Goal: Task Accomplishment & Management: Manage account settings

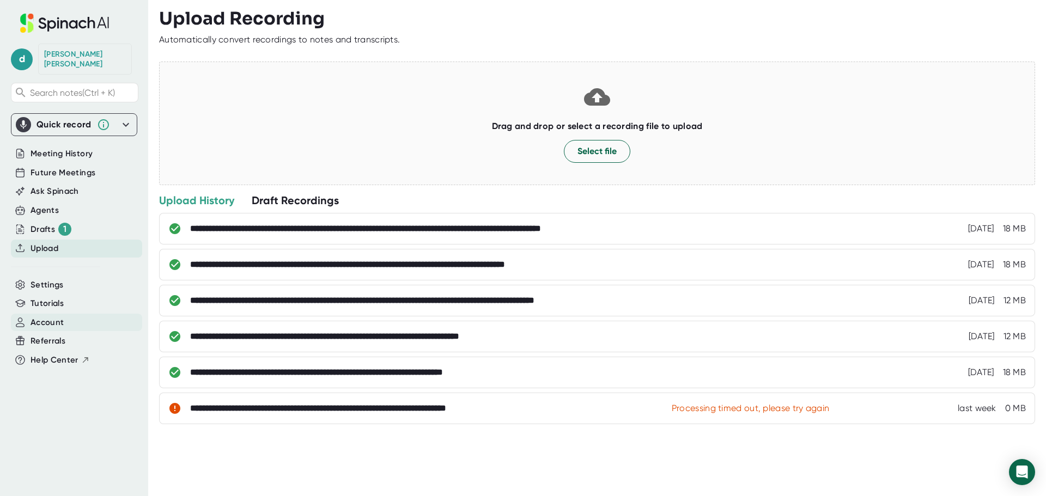
click at [44, 316] on span "Account" at bounding box center [46, 322] width 33 height 13
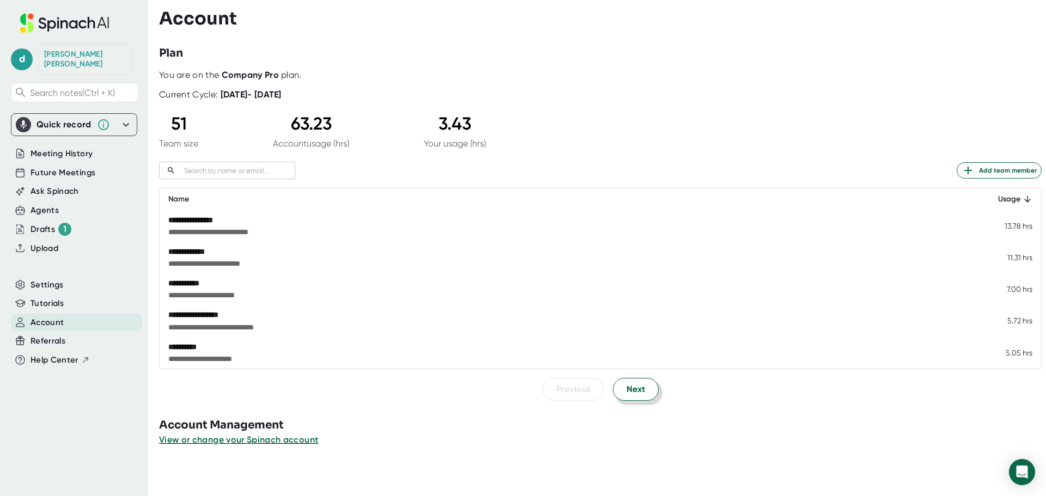
click at [636, 395] on span "Next" at bounding box center [635, 389] width 19 height 13
click at [637, 394] on span "Next" at bounding box center [635, 389] width 19 height 13
click at [587, 392] on button "Previous" at bounding box center [573, 389] width 62 height 23
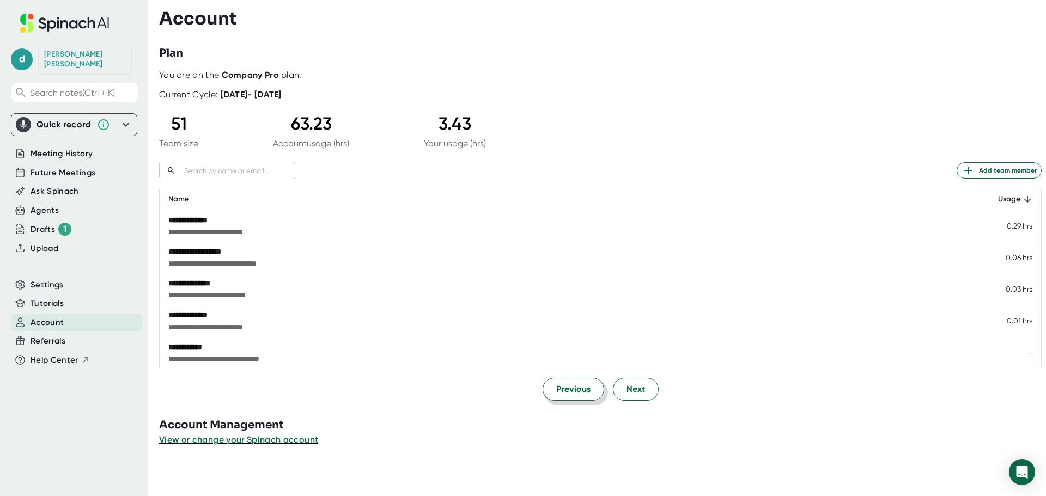
click at [587, 392] on button "Previous" at bounding box center [573, 389] width 62 height 23
click at [34, 223] on div "Drafts 1" at bounding box center [50, 229] width 41 height 13
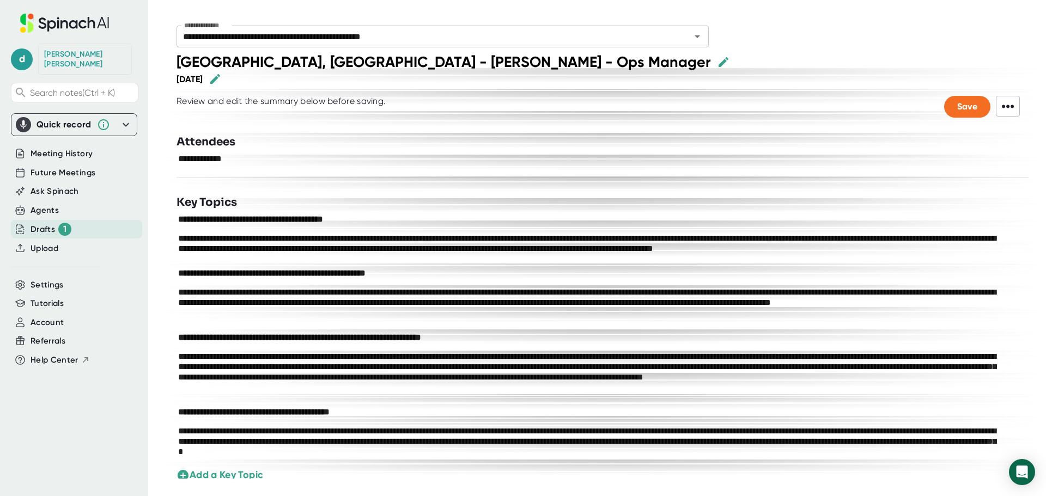
click at [44, 223] on div "Drafts 1" at bounding box center [50, 229] width 41 height 13
